Goal: Information Seeking & Learning: Learn about a topic

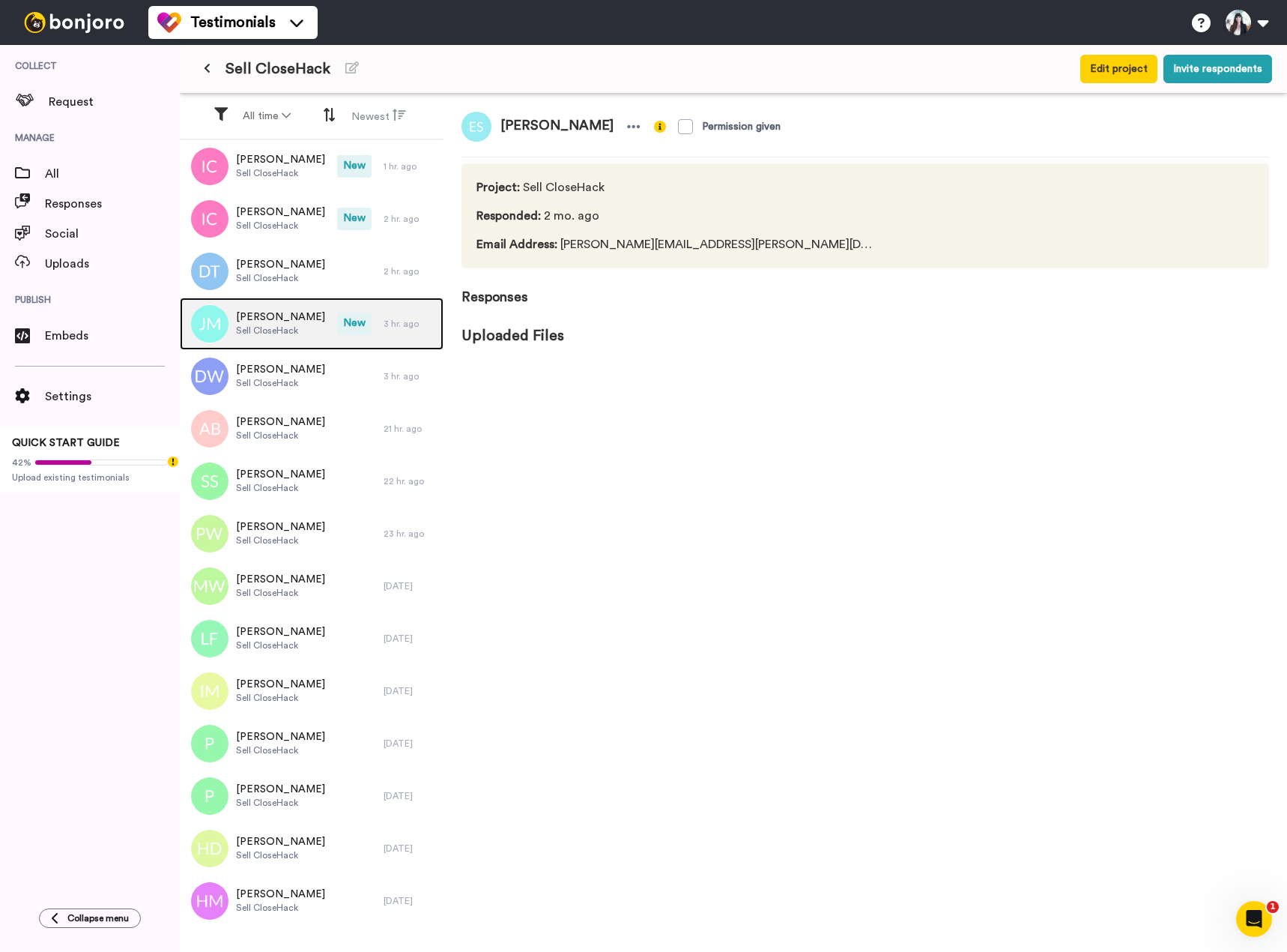
click at [290, 332] on span "Sell CloseHack" at bounding box center [281, 330] width 89 height 12
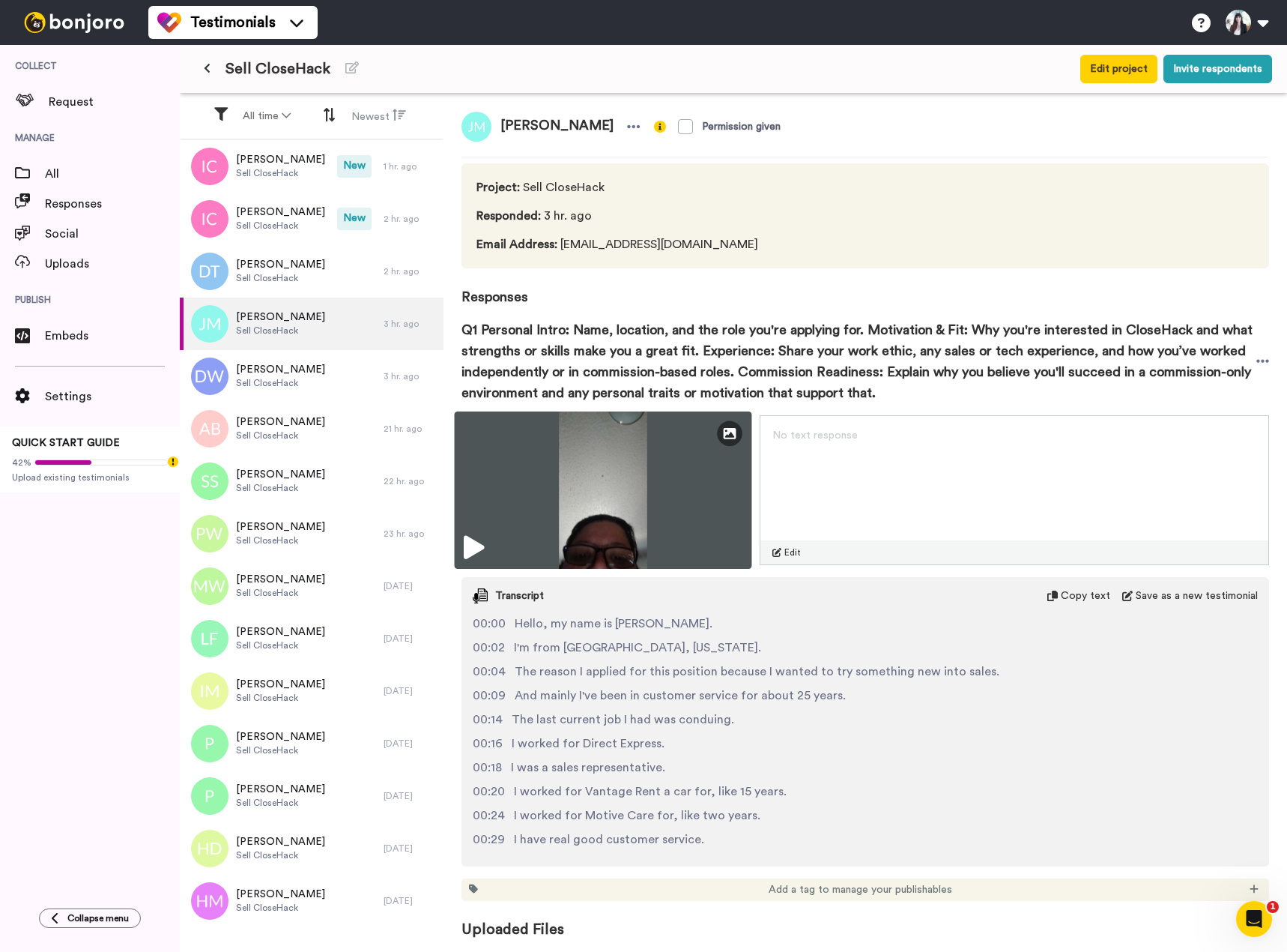
click at [478, 550] on icon at bounding box center [474, 547] width 21 height 24
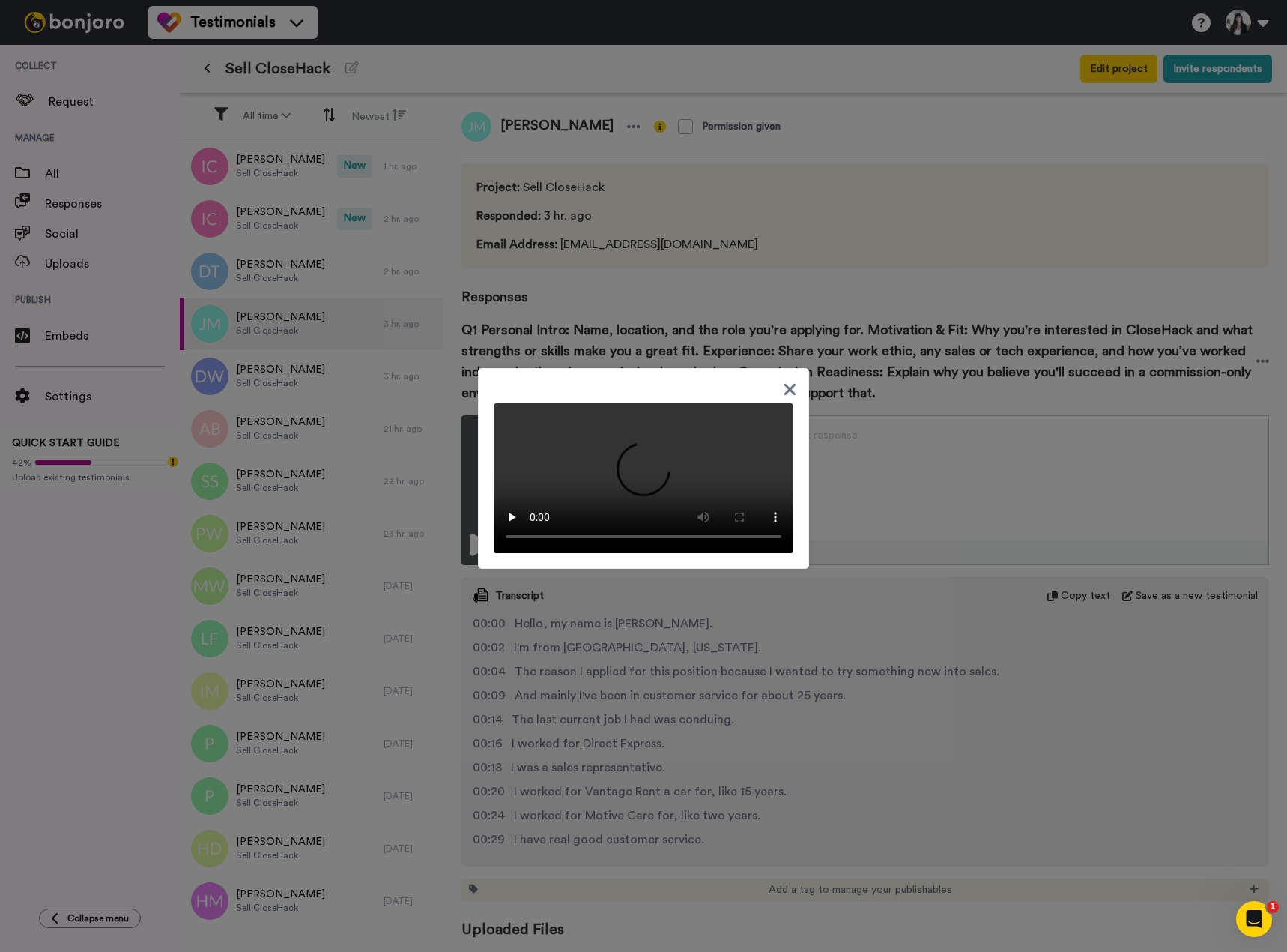
click at [419, 610] on div at bounding box center [644, 476] width 1287 height 952
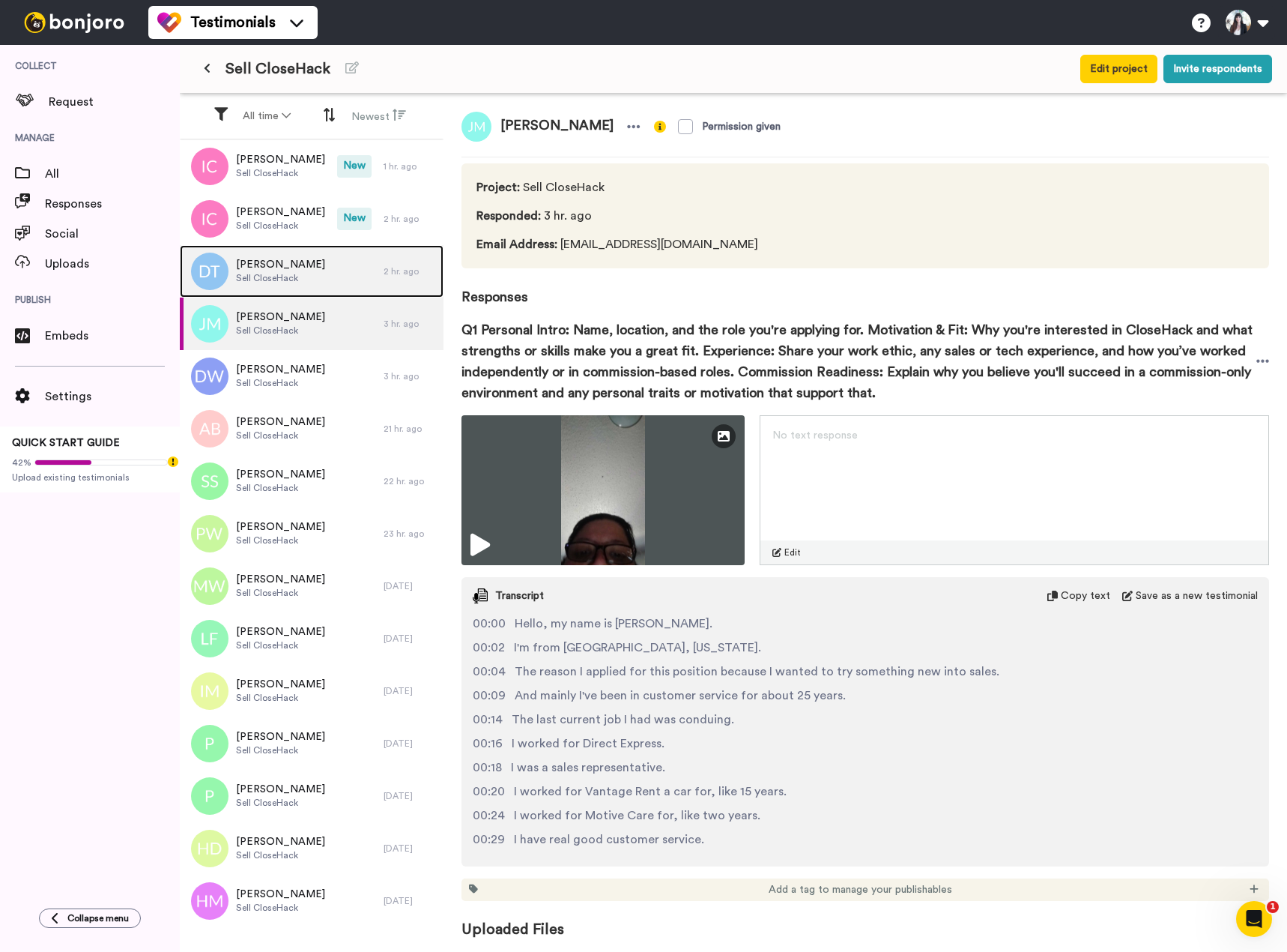
click at [284, 277] on span "Sell CloseHack" at bounding box center [281, 277] width 89 height 12
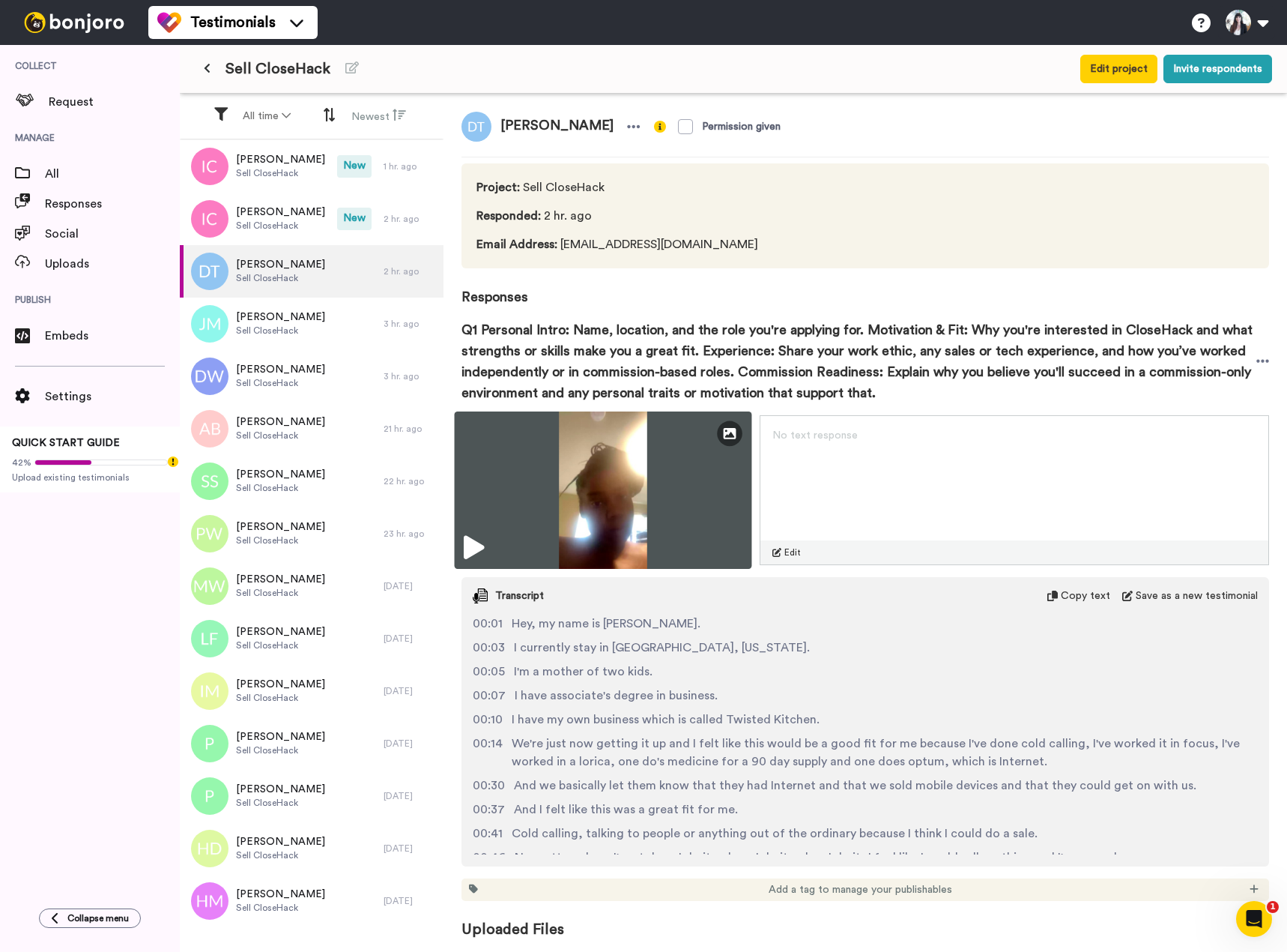
click at [484, 545] on icon at bounding box center [474, 547] width 21 height 24
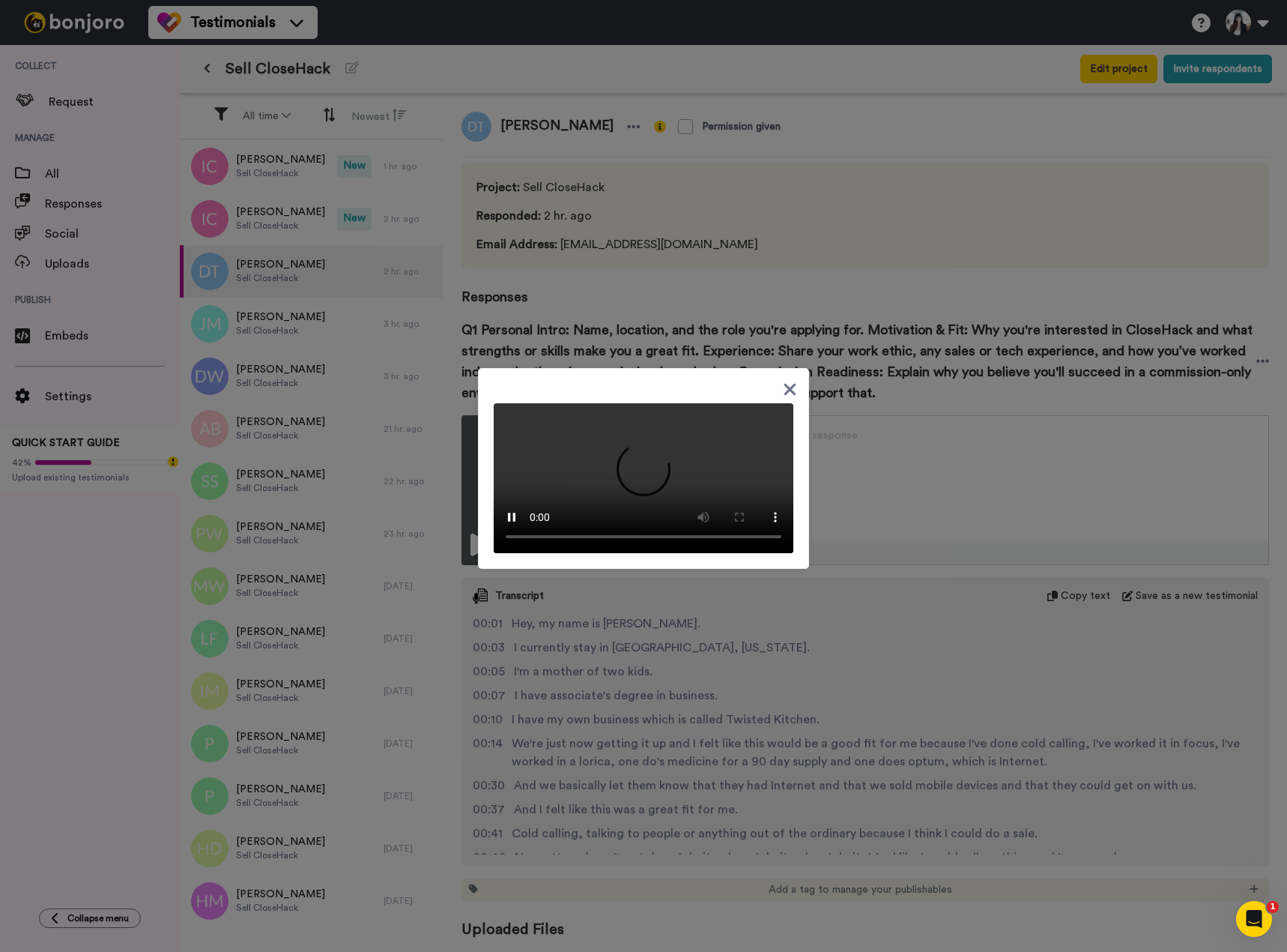
click at [321, 229] on div at bounding box center [644, 476] width 1287 height 952
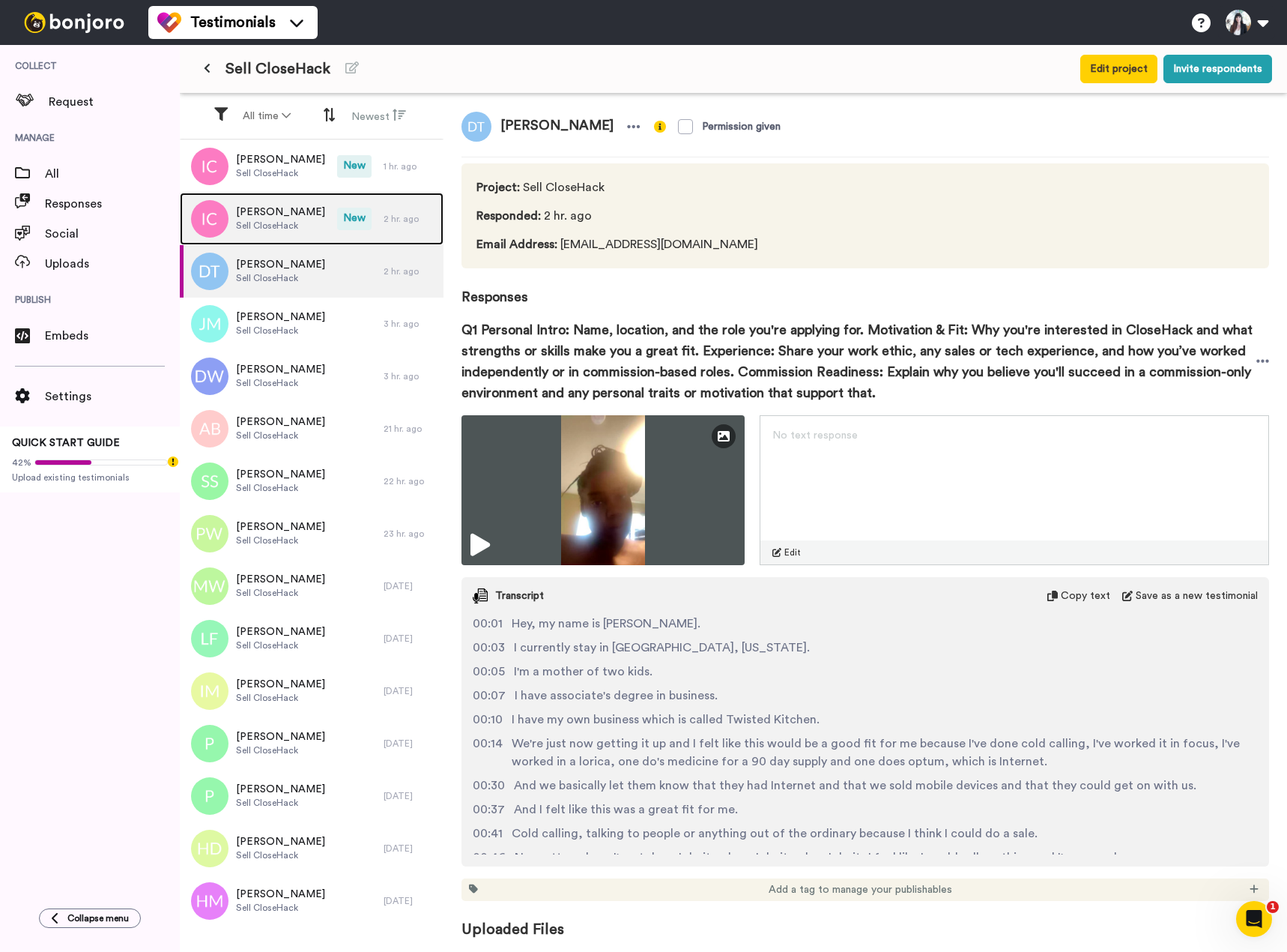
click at [300, 228] on span "Sell CloseHack" at bounding box center [281, 225] width 89 height 12
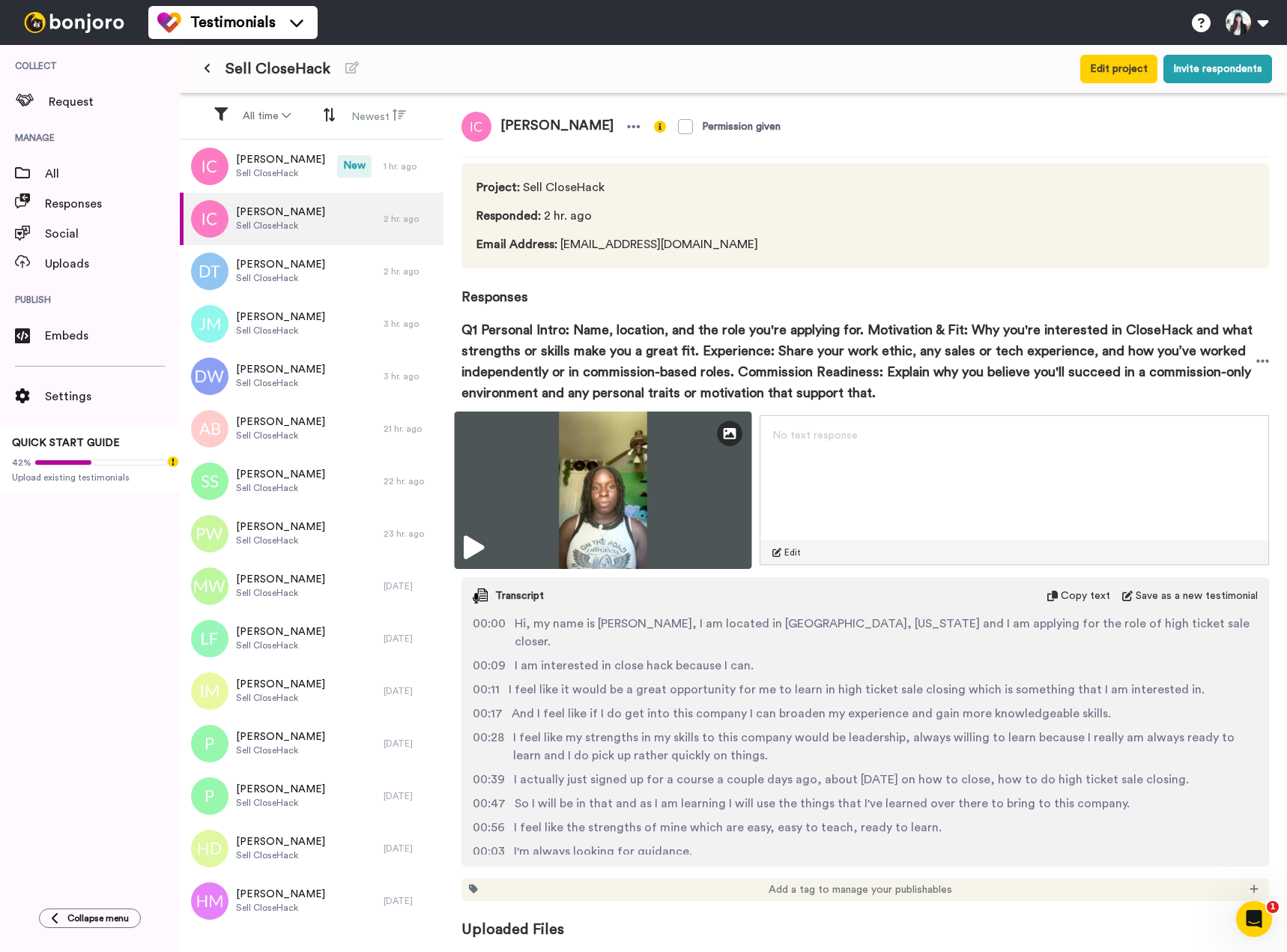
click at [562, 512] on img at bounding box center [603, 490] width 298 height 157
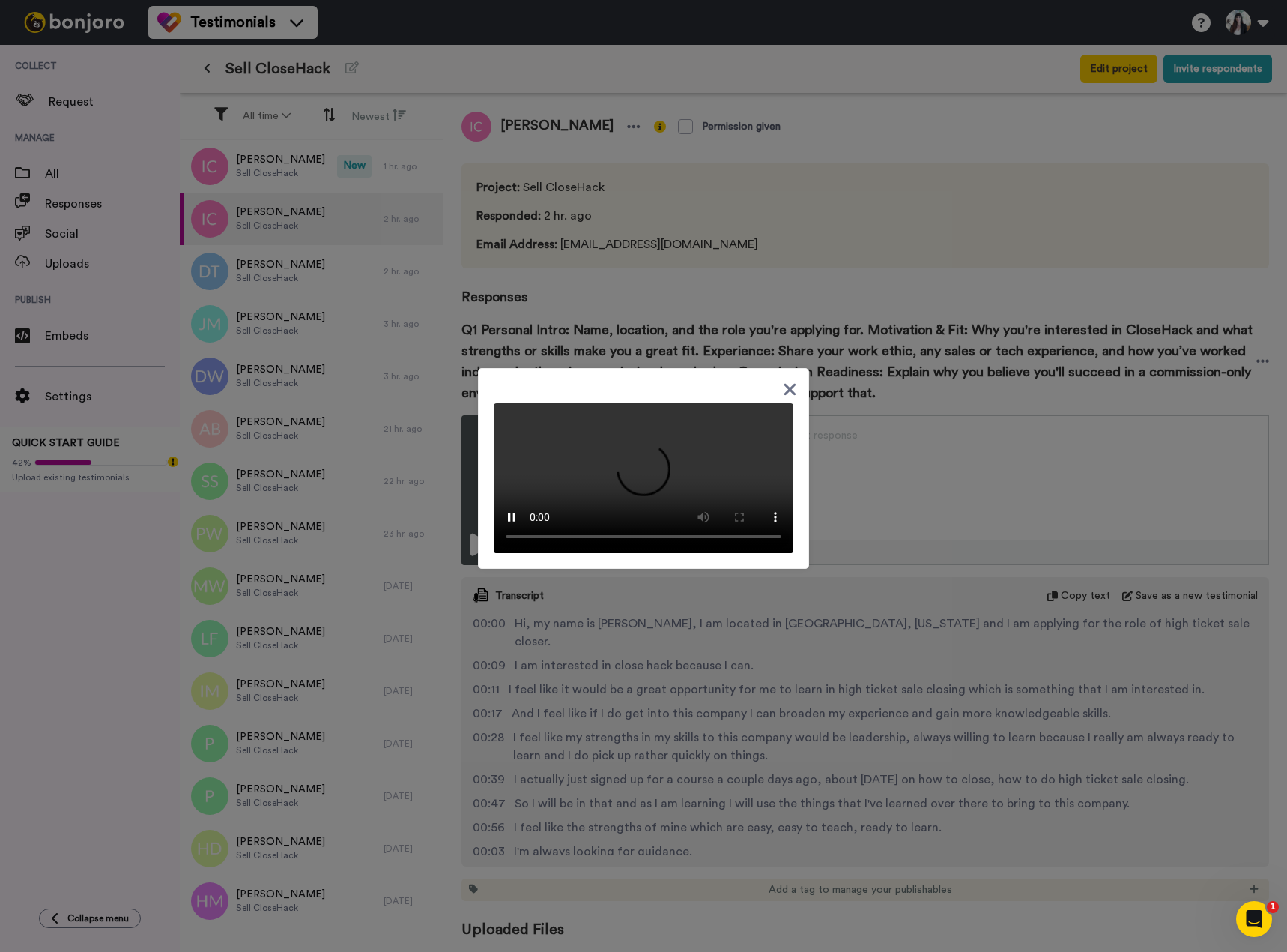
click at [785, 380] on icon at bounding box center [790, 389] width 14 height 19
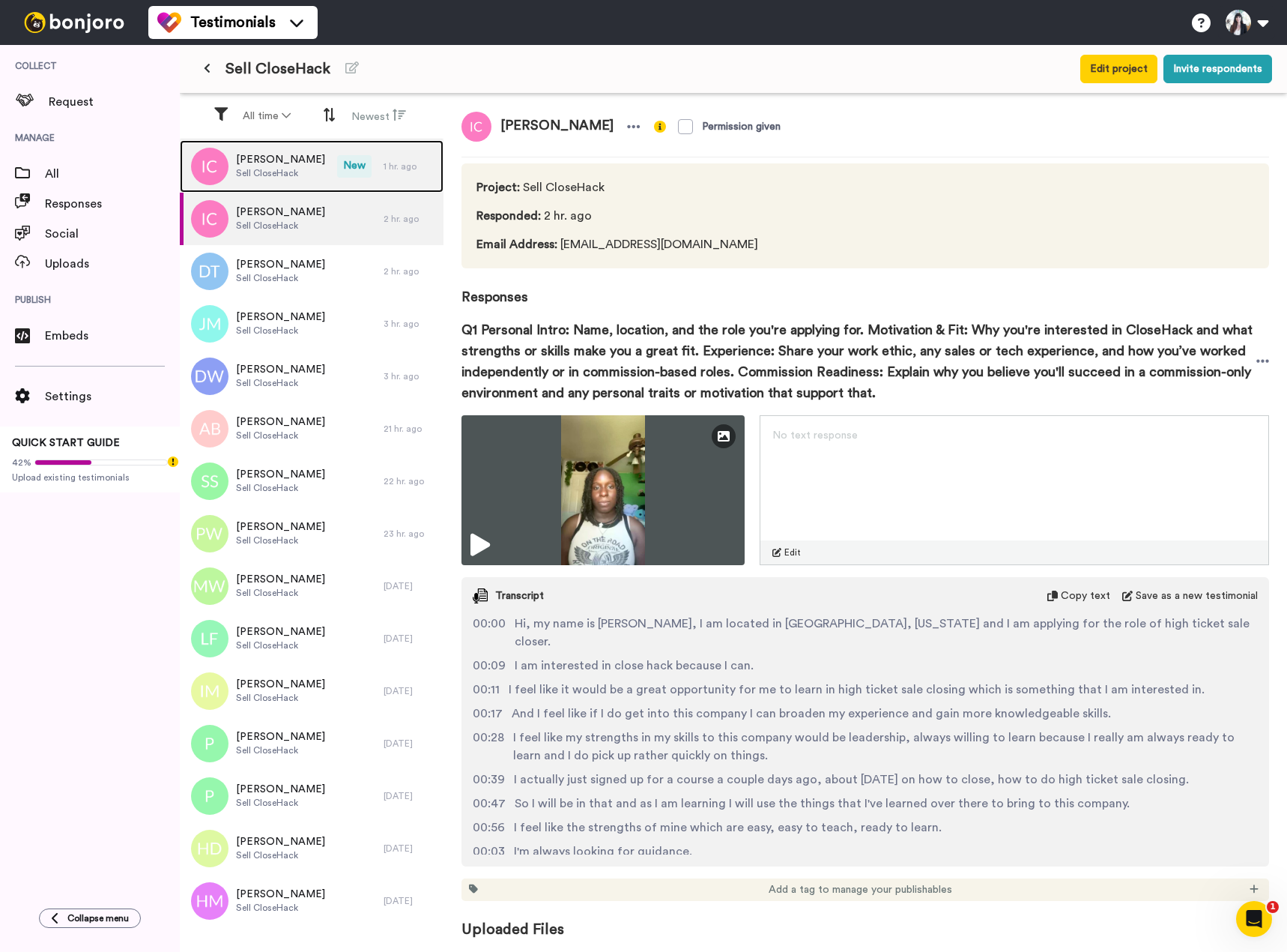
click at [258, 173] on span "Sell CloseHack" at bounding box center [281, 173] width 89 height 12
